Goal: Navigation & Orientation: Go to known website

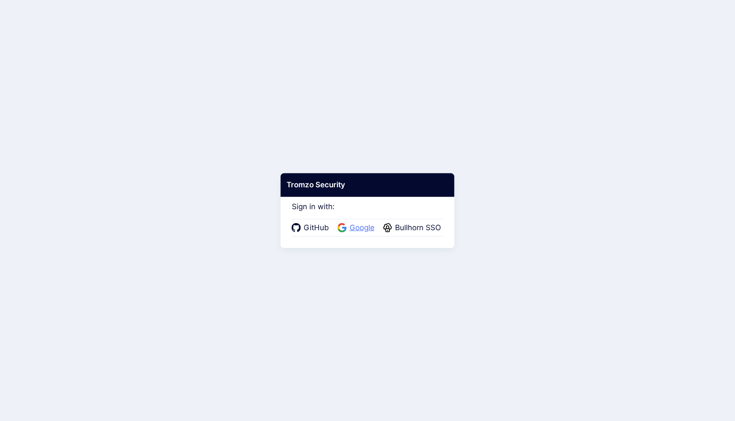
click at [359, 225] on span "Google" at bounding box center [362, 227] width 30 height 11
